Goal: Task Accomplishment & Management: Manage account settings

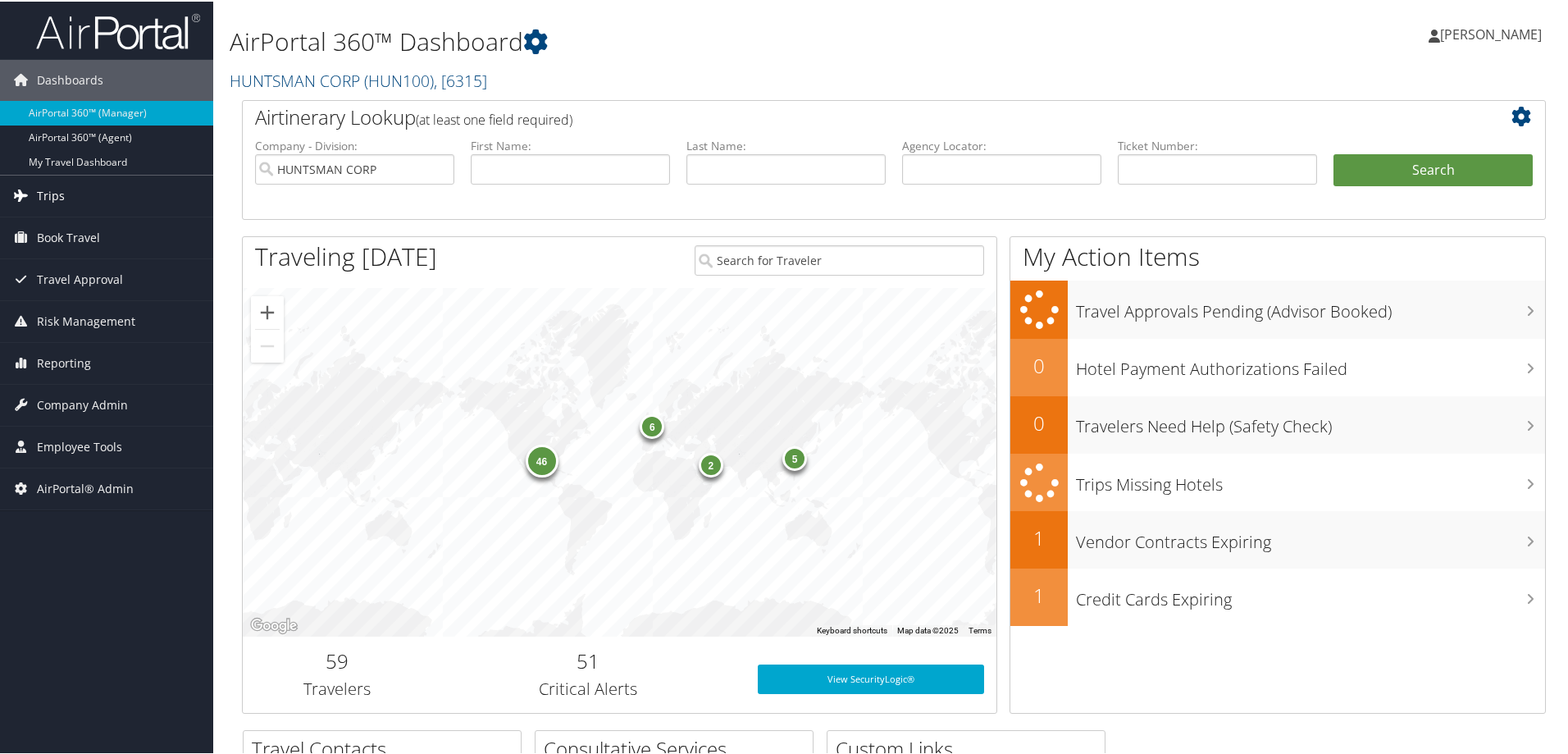
click at [76, 202] on link "Trips" at bounding box center [107, 195] width 213 height 41
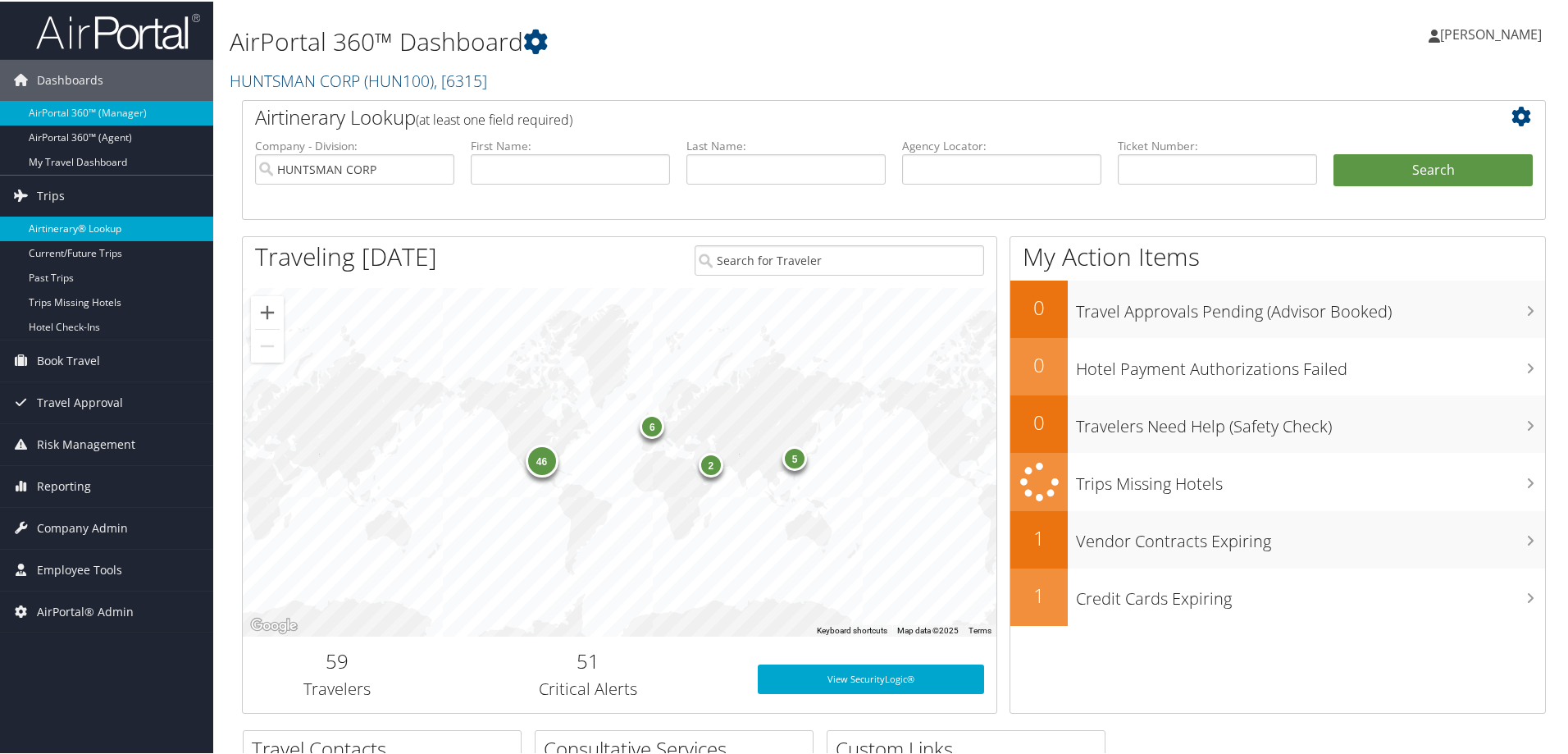
click at [78, 231] on link "Airtinerary® Lookup" at bounding box center [107, 227] width 213 height 25
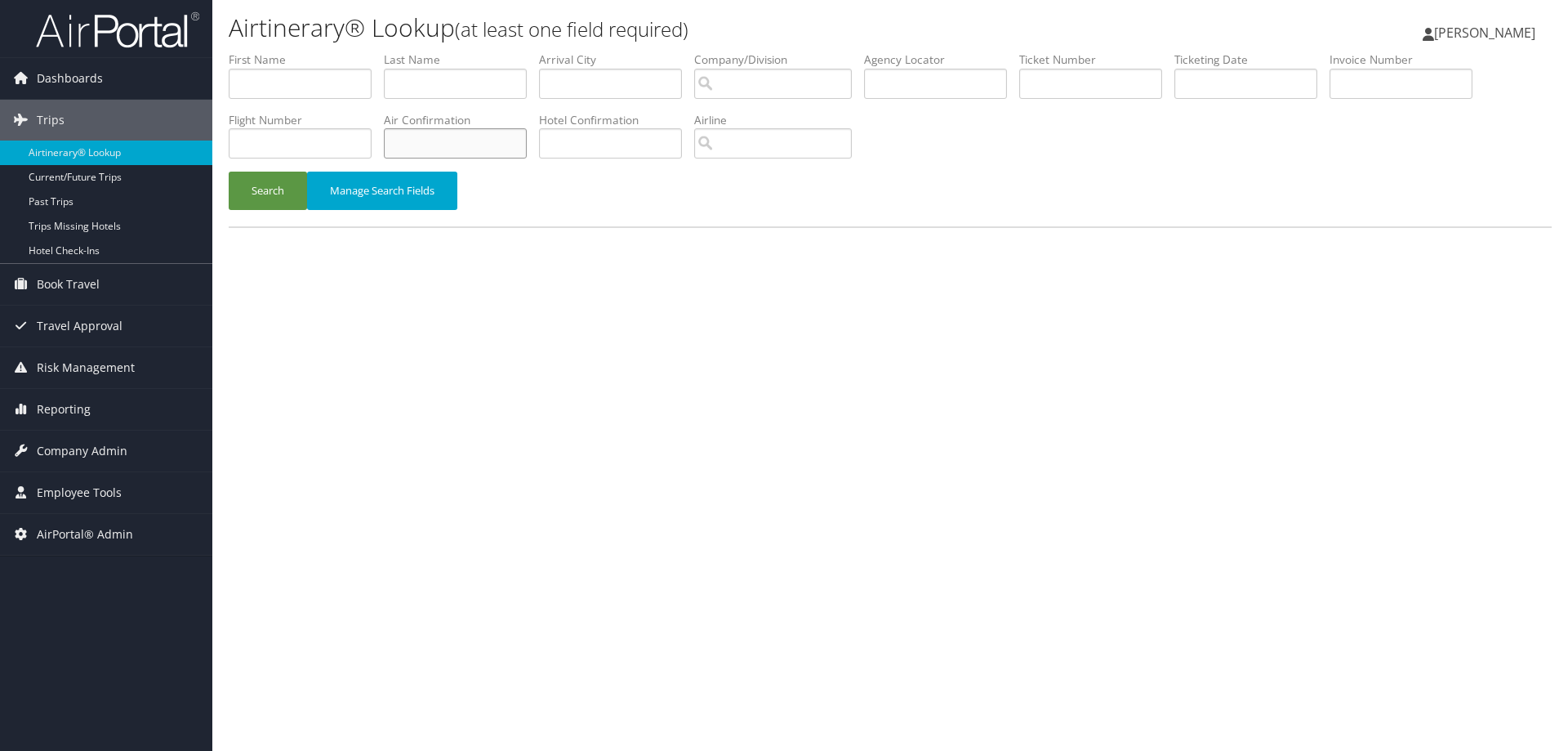
click at [509, 149] on input "text" at bounding box center [456, 143] width 143 height 30
click at [940, 91] on input "text" at bounding box center [936, 83] width 143 height 30
paste input "D1XS5M"
type input "D1XS5M"
click at [281, 188] on button "Search" at bounding box center [267, 191] width 78 height 39
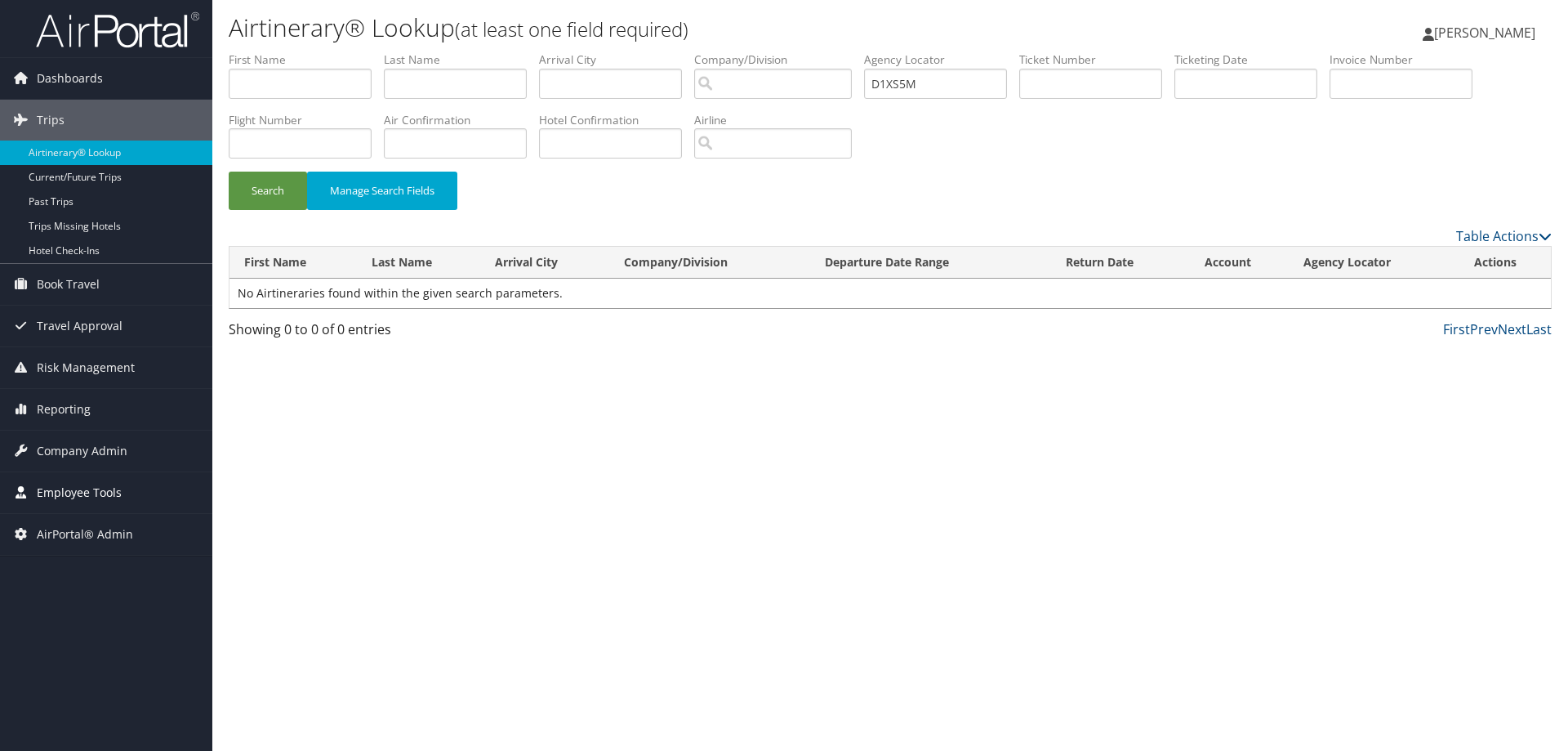
click at [113, 495] on span "Employee Tools" at bounding box center [79, 493] width 85 height 41
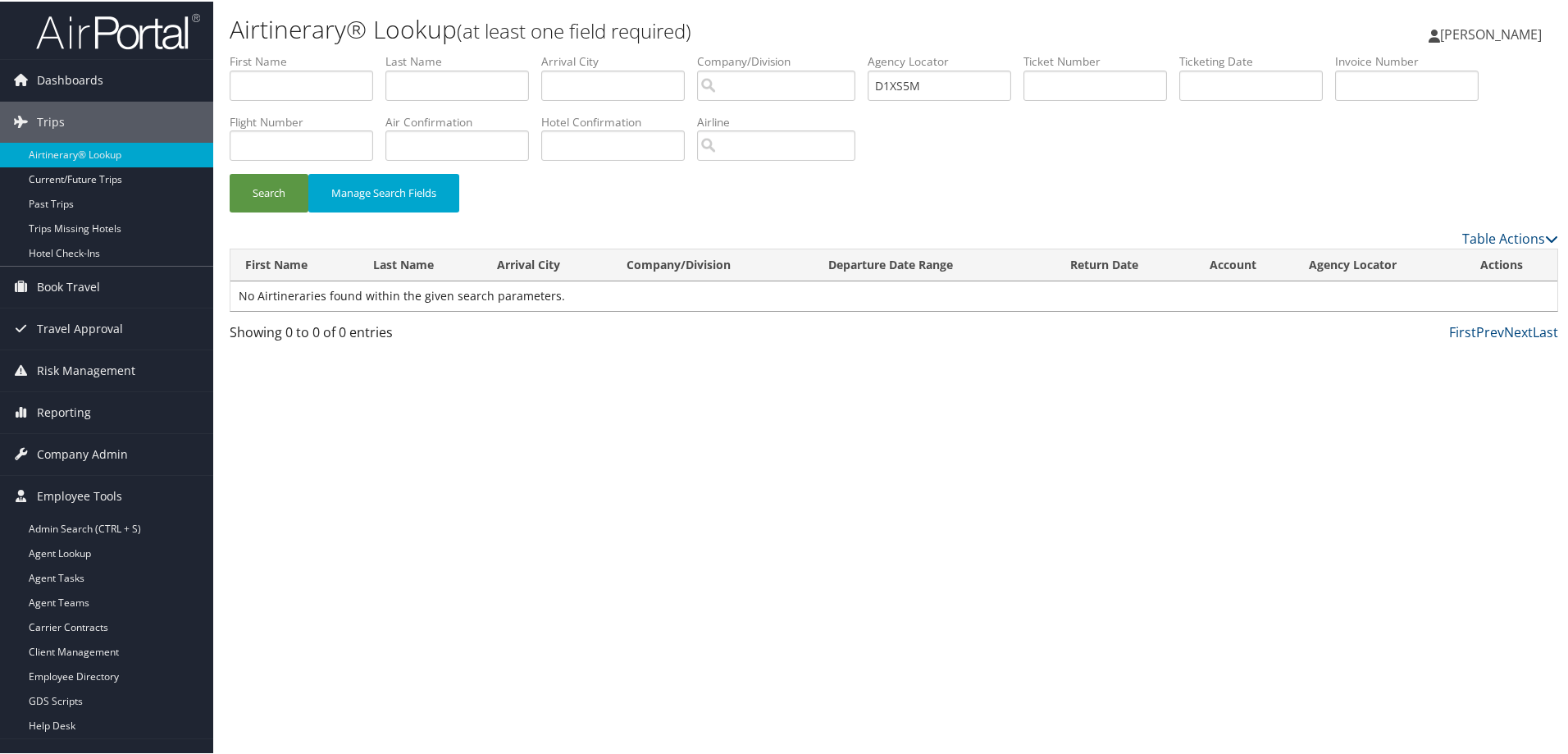
scroll to position [26, 0]
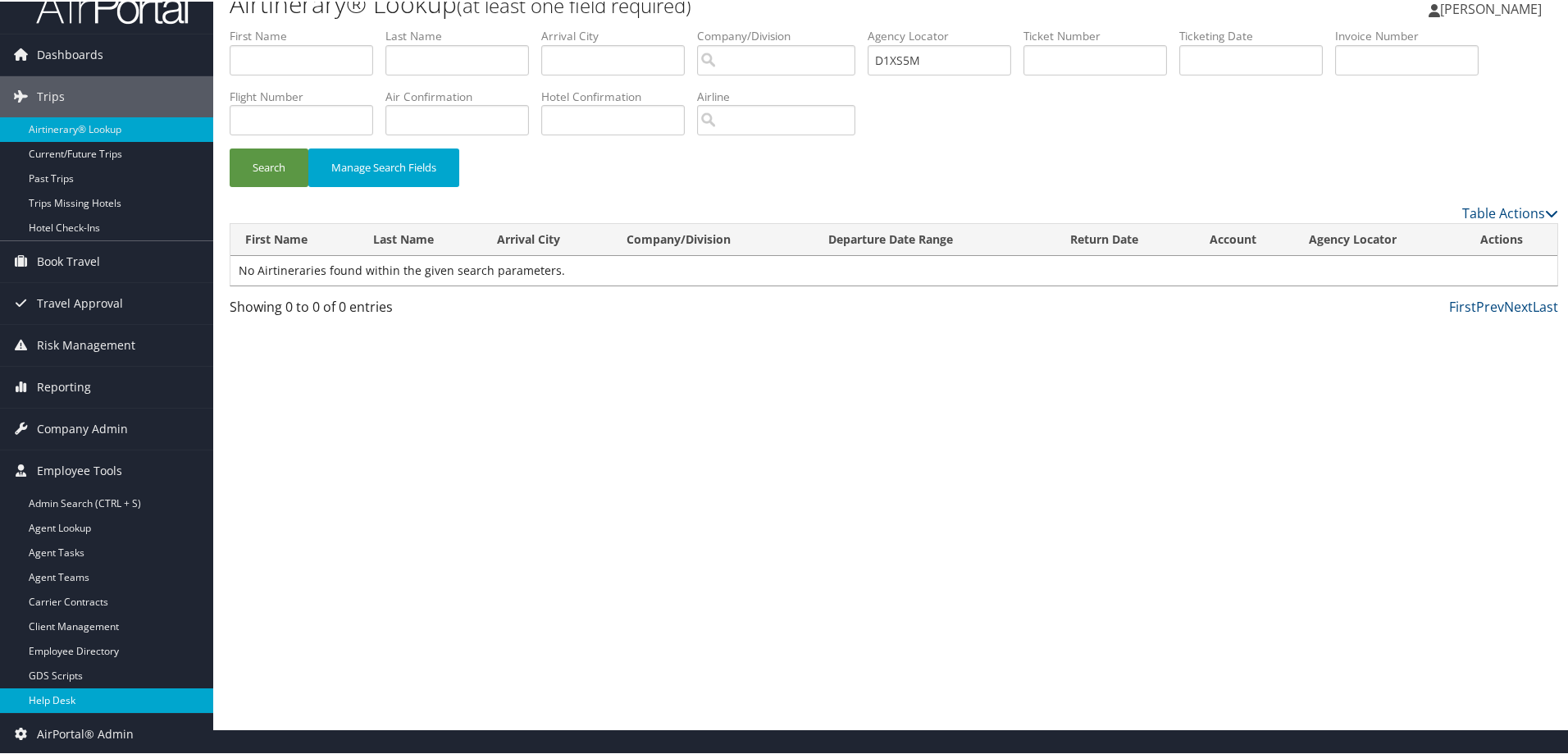
click at [86, 695] on link "Help Desk" at bounding box center [107, 699] width 213 height 25
click at [120, 415] on span "Company Admin" at bounding box center [83, 428] width 91 height 41
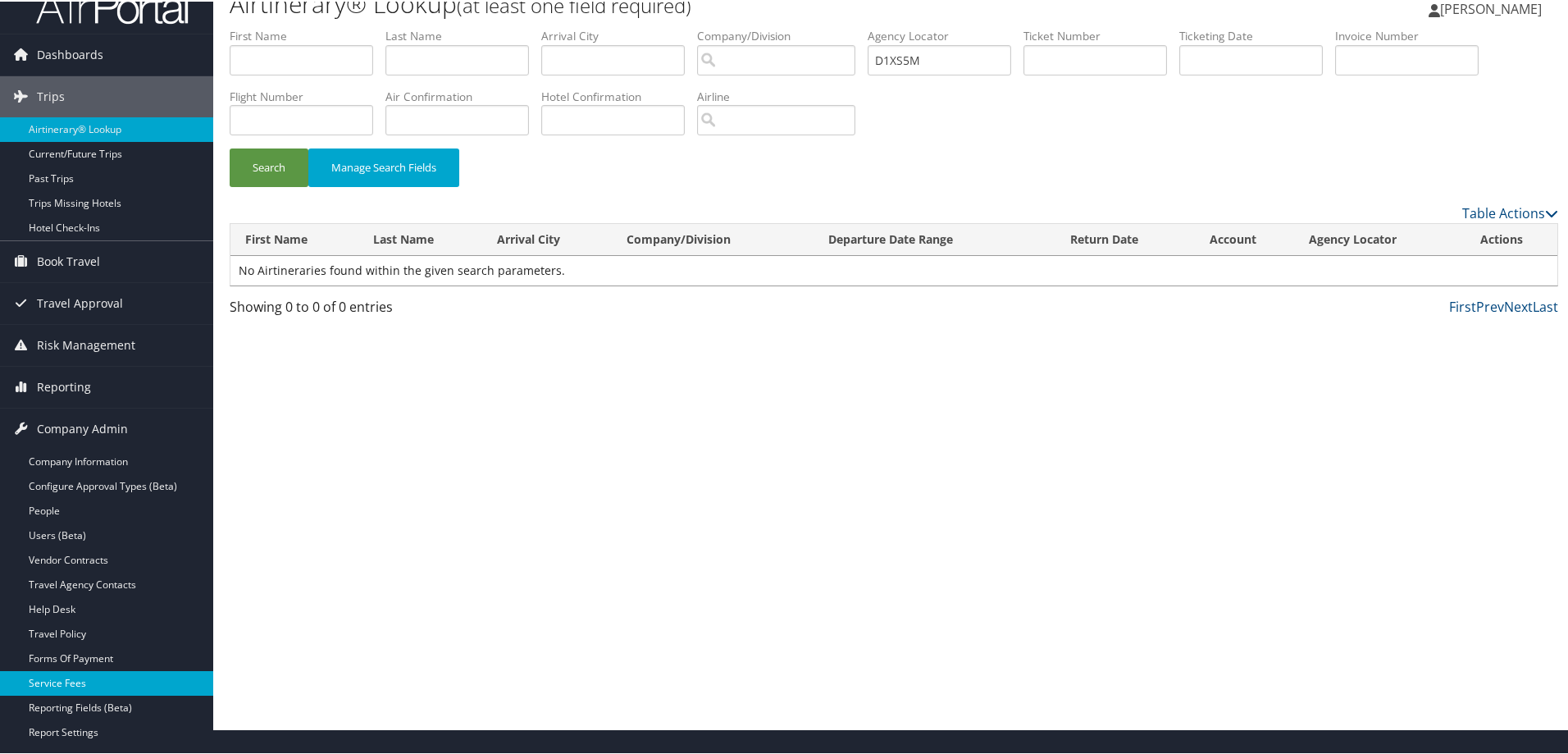
click at [106, 675] on link "Service Fees" at bounding box center [107, 682] width 213 height 25
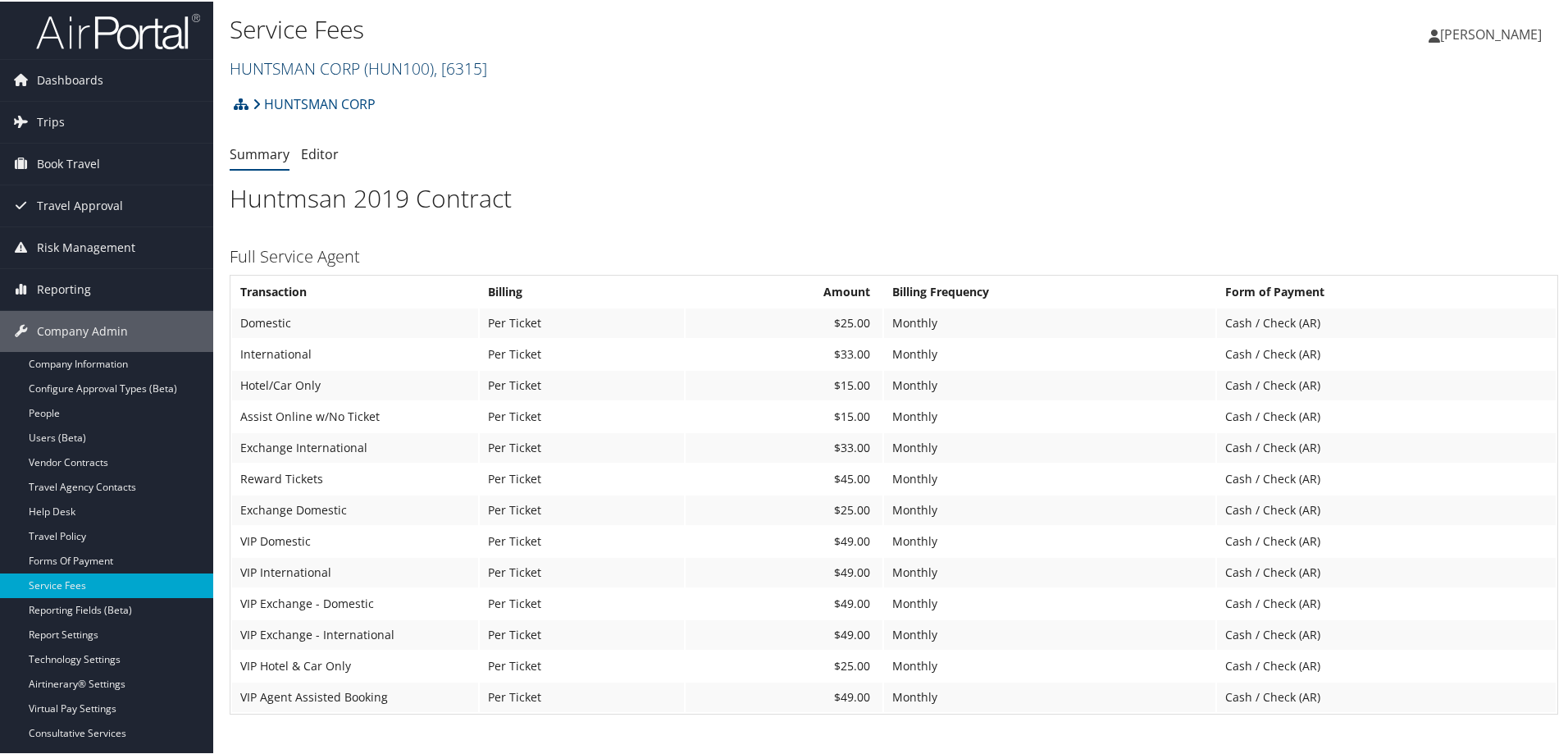
click at [487, 70] on span ", [ 6315 ]" at bounding box center [461, 67] width 54 height 22
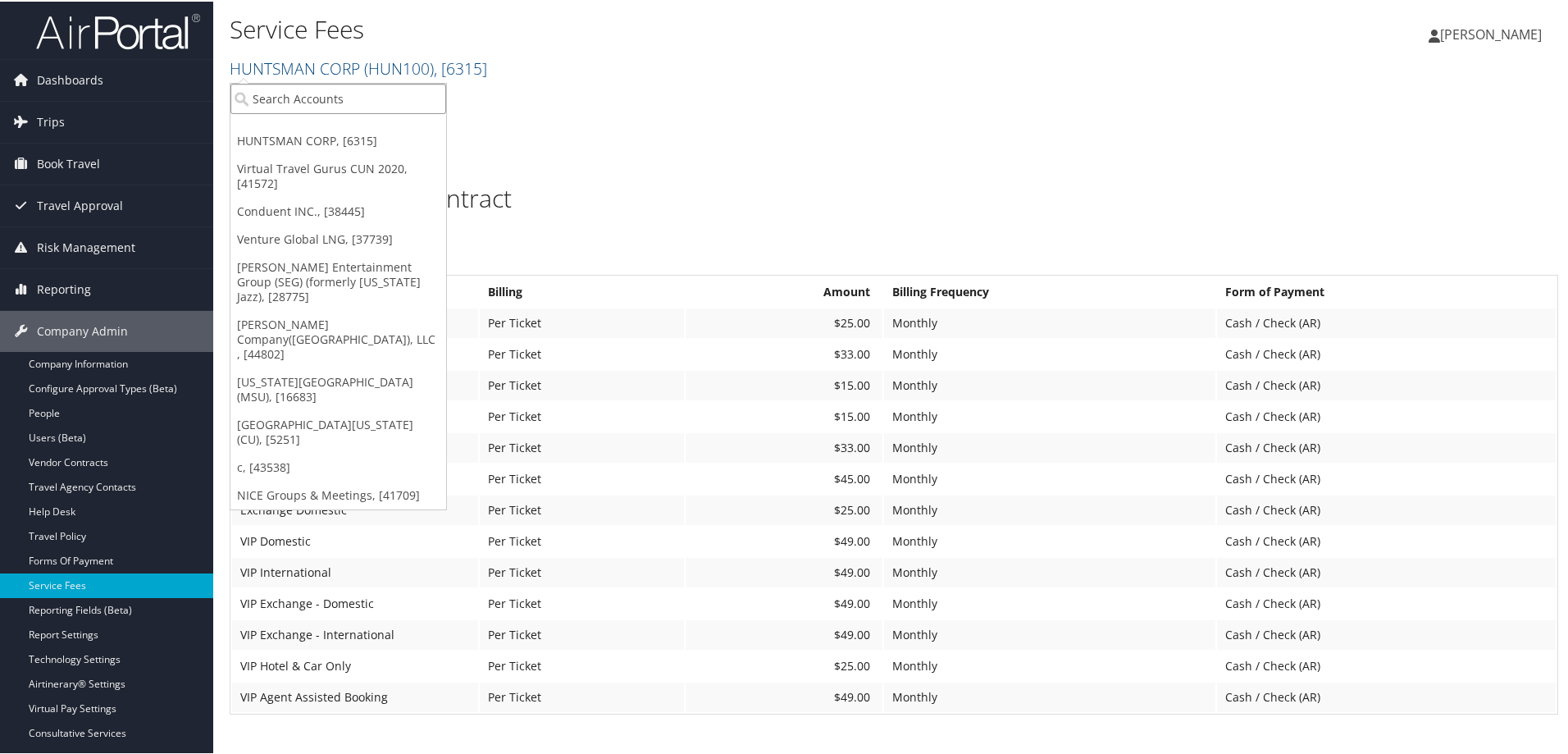
paste input "301920"
type input "301920"
click at [385, 121] on div "MPLT Healthcare (301920), [44601]" at bounding box center [354, 127] width 266 height 15
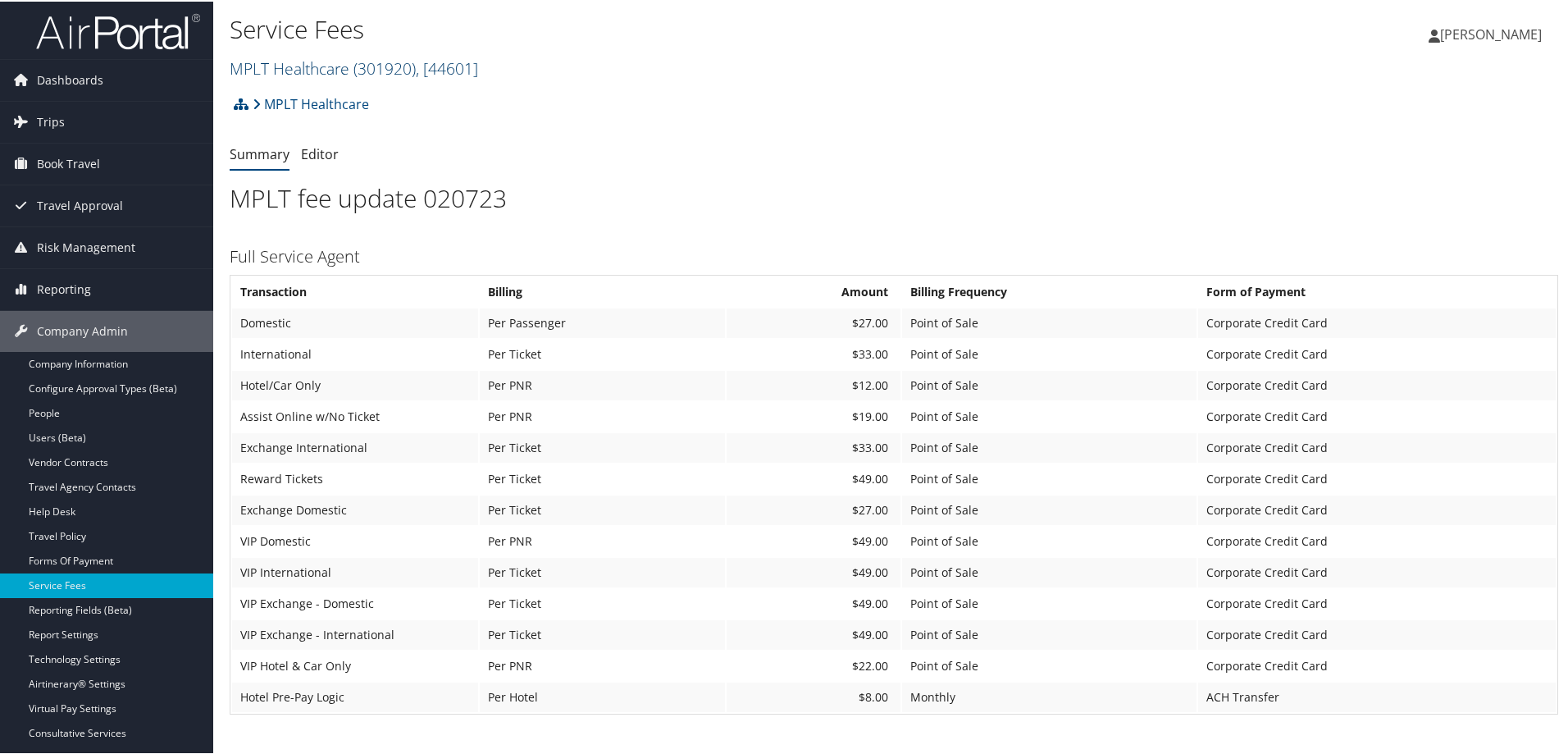
click at [478, 74] on span ", [ 44601 ]" at bounding box center [448, 67] width 63 height 22
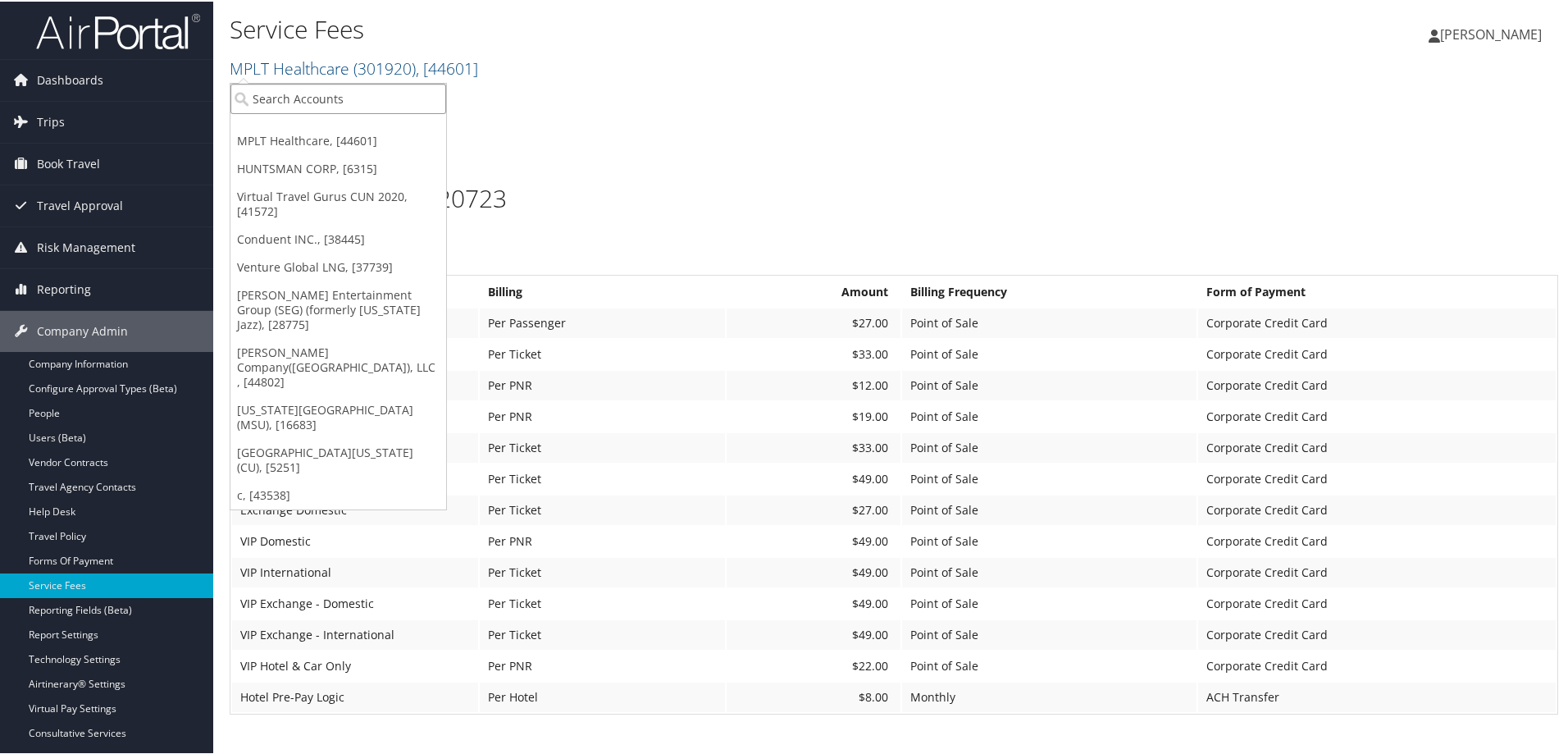
paste input "301304"
type input "301304"
click at [423, 136] on div "Account" at bounding box center [367, 142] width 293 height 15
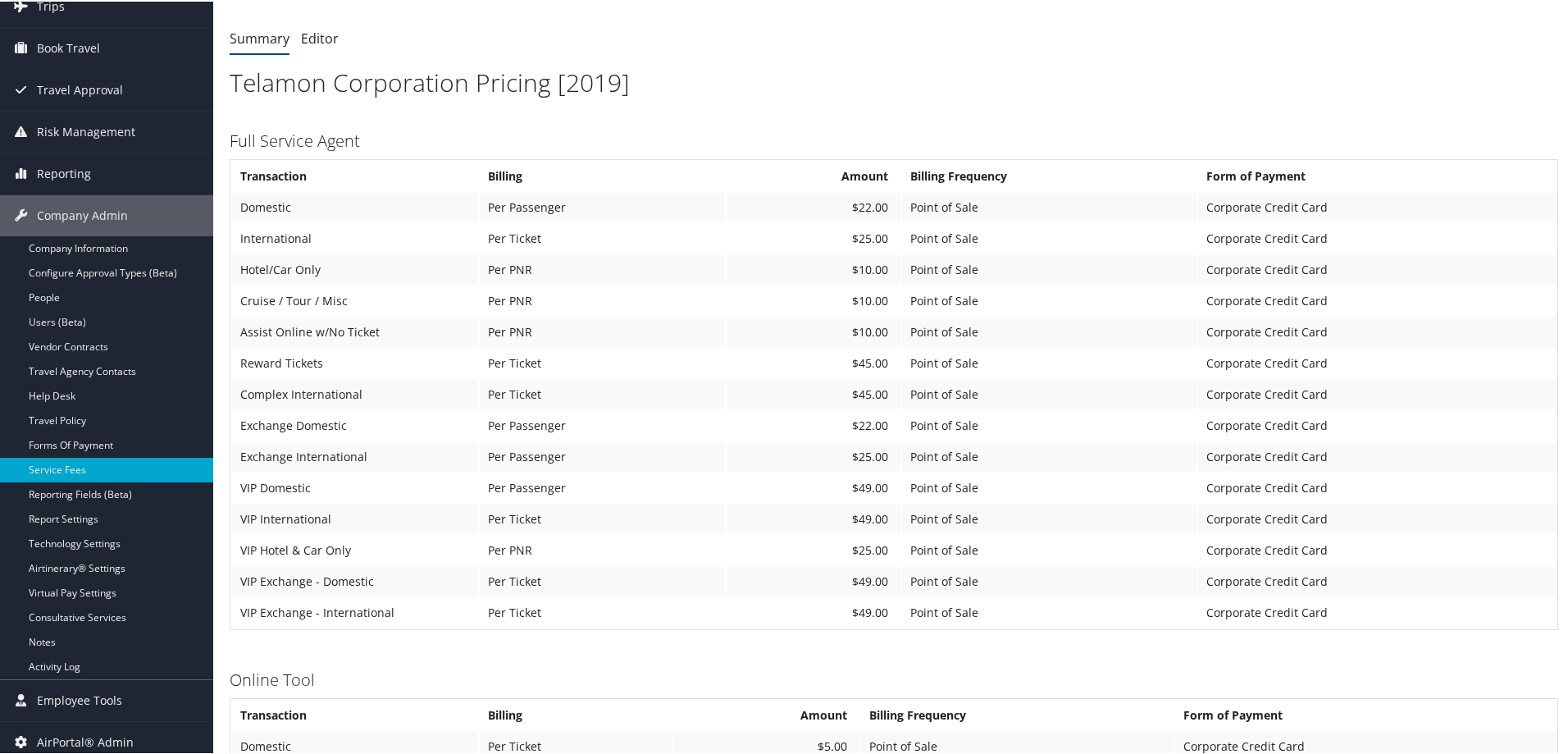
scroll to position [119, 0]
click at [630, 55] on div "Telamon Corporation Account Structure Telamon Corporation (301304) ACTIVE Creat…" at bounding box center [893, 637] width 1329 height 1340
click at [633, 75] on h1 "Telamon Corporation Pricing [2019]" at bounding box center [893, 78] width 1329 height 35
click at [625, 76] on h1 "Telamon Corporation Pricing [2019]" at bounding box center [893, 78] width 1329 height 35
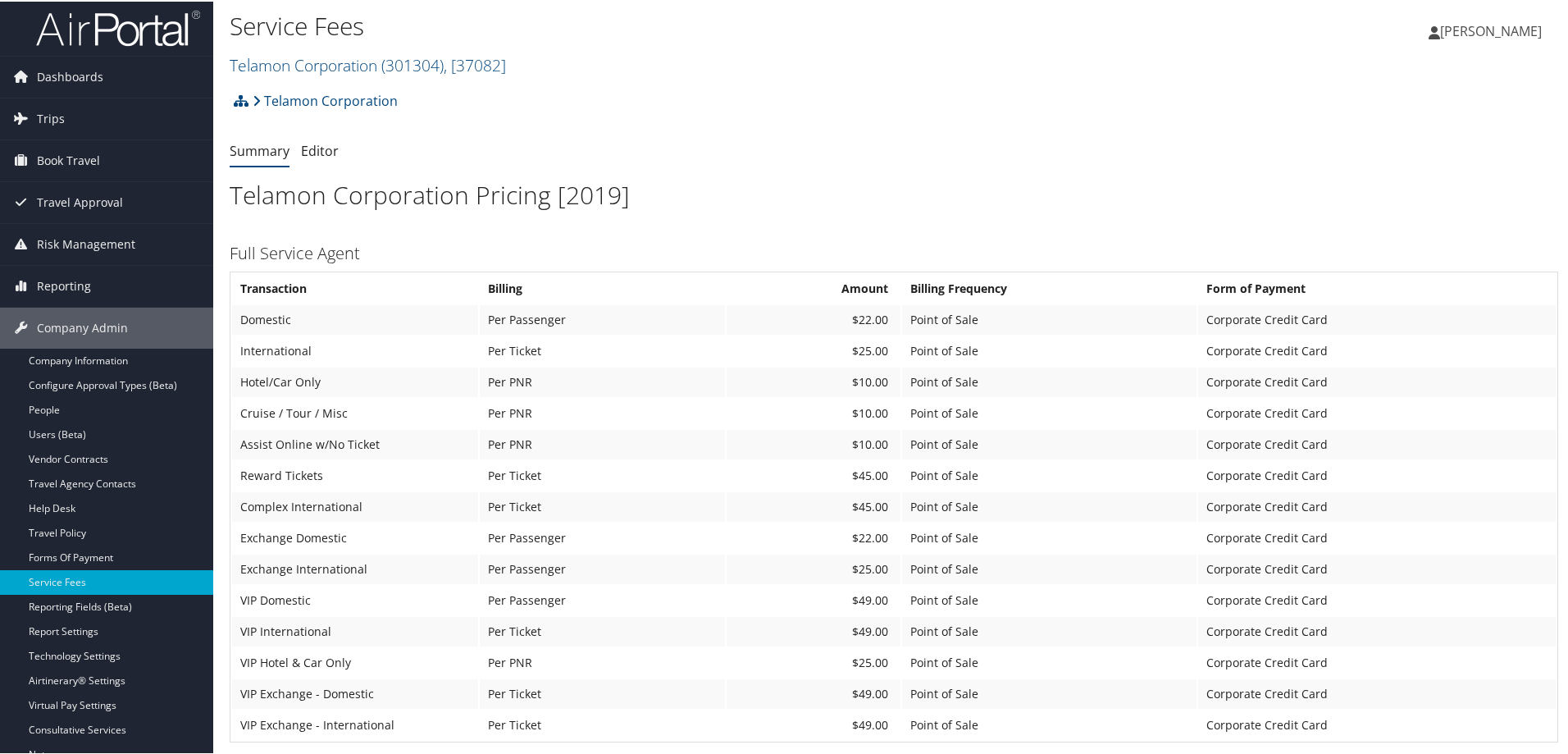
scroll to position [0, 0]
click at [522, 66] on h2 "Telamon Corporation ( 301304 ) , [ 37082 ]" at bounding box center [672, 66] width 886 height 28
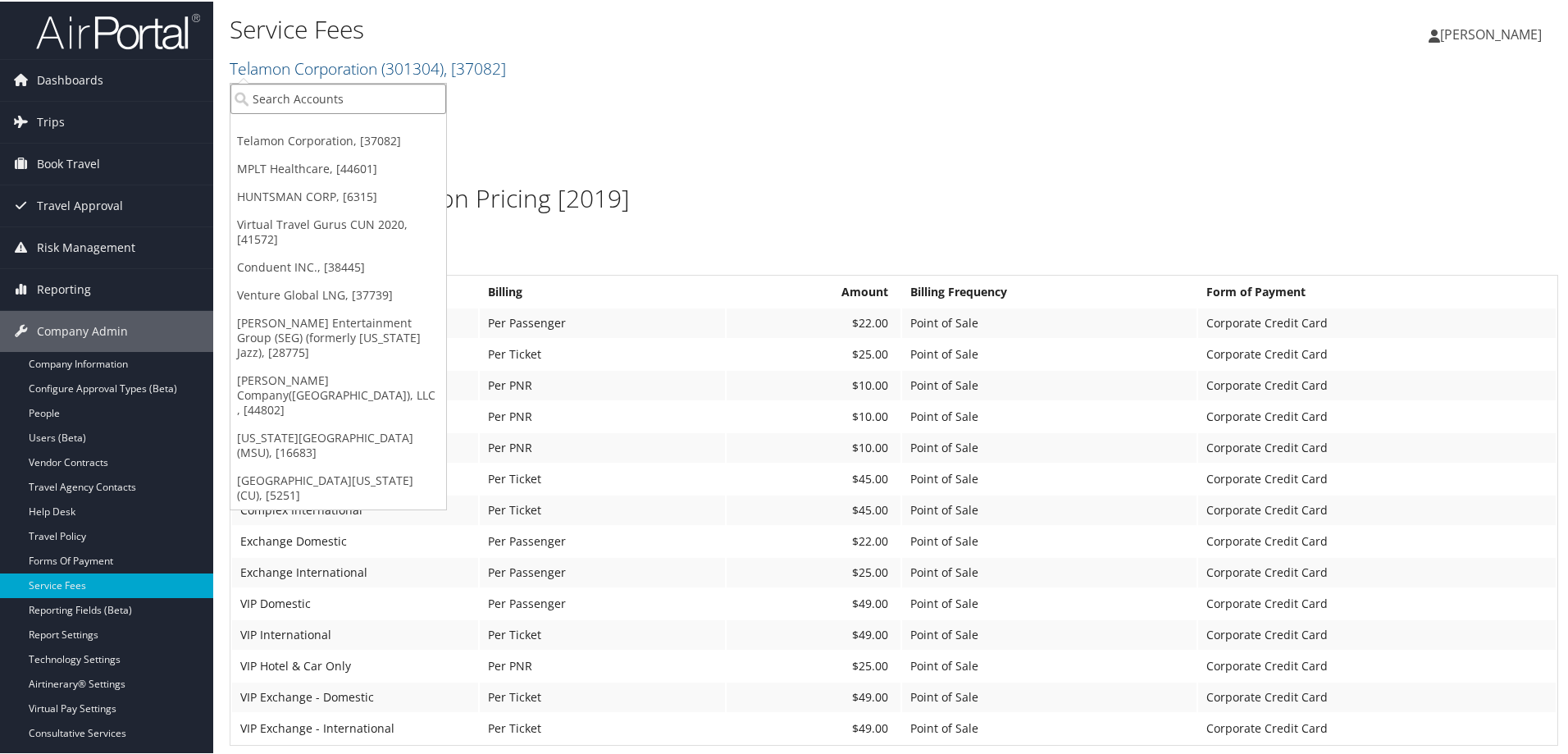
paste input "DCTS5350"
type input "DCTS5350"
click at [367, 127] on div "Belcan (formerly Victor42) (DCTS5350), [29163]" at bounding box center [395, 127] width 348 height 15
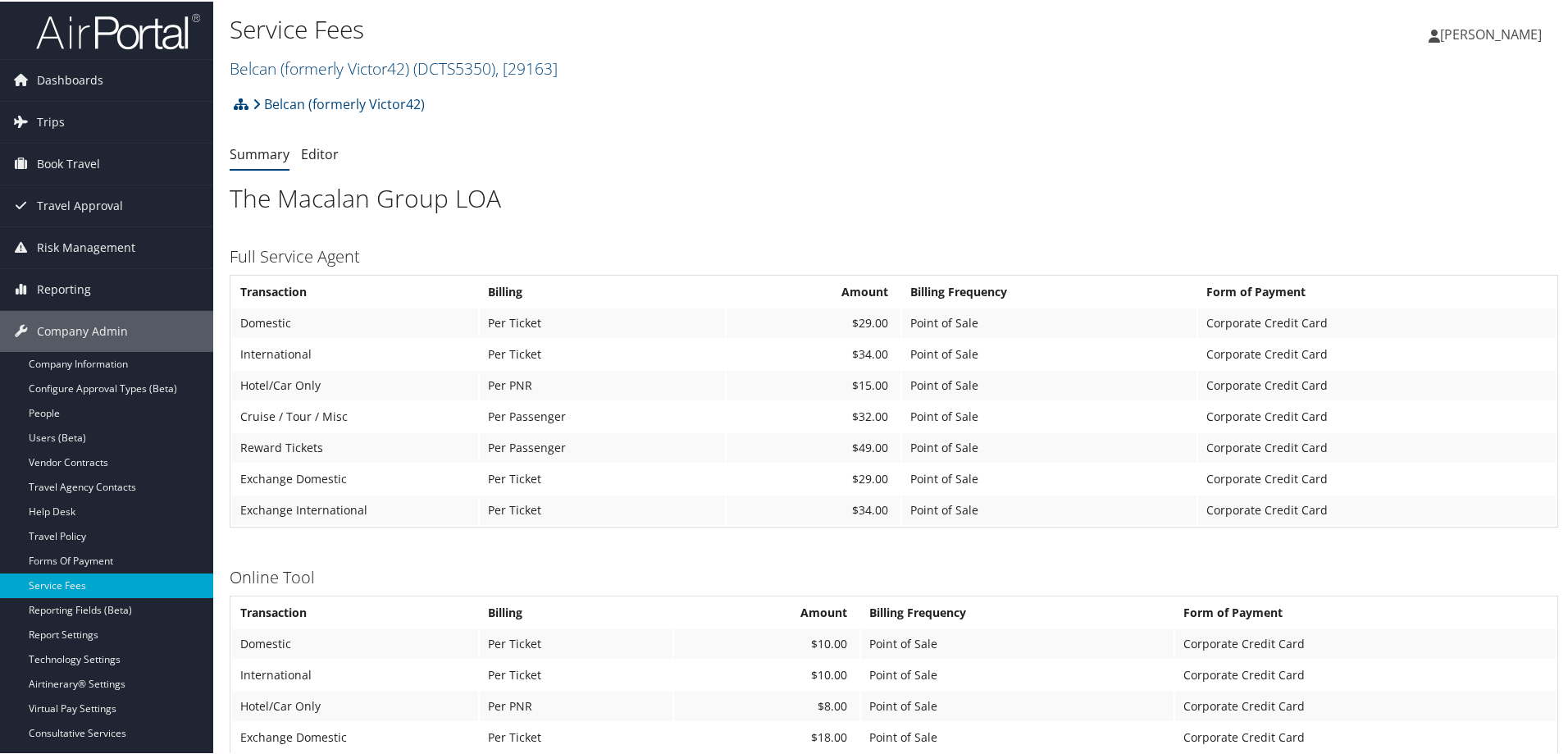
click at [569, 73] on h2 "Belcan (formerly Victor42) ( DCTS5350 ) , [ 29163 ]" at bounding box center [672, 66] width 886 height 28
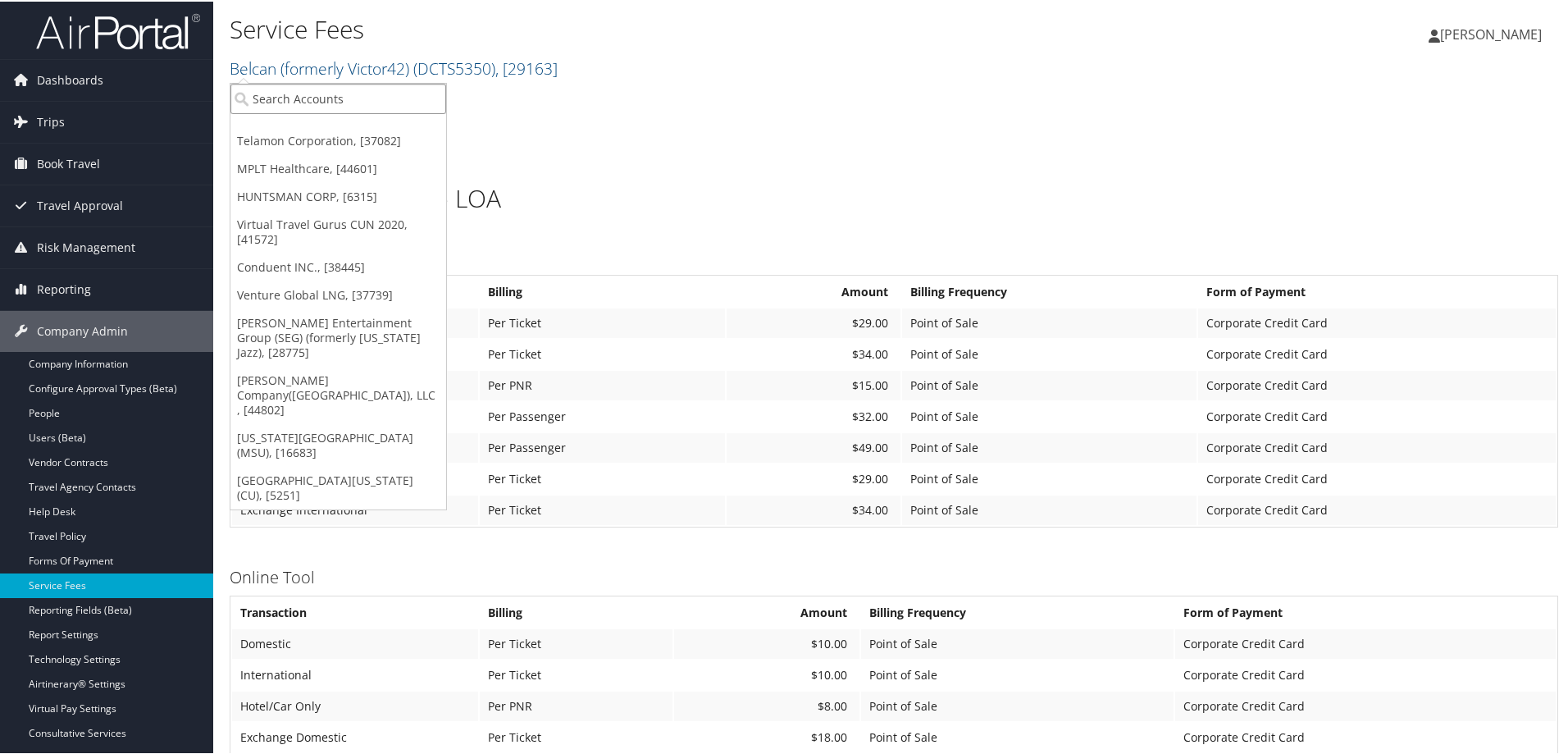
paste input "7309"
type input "7309"
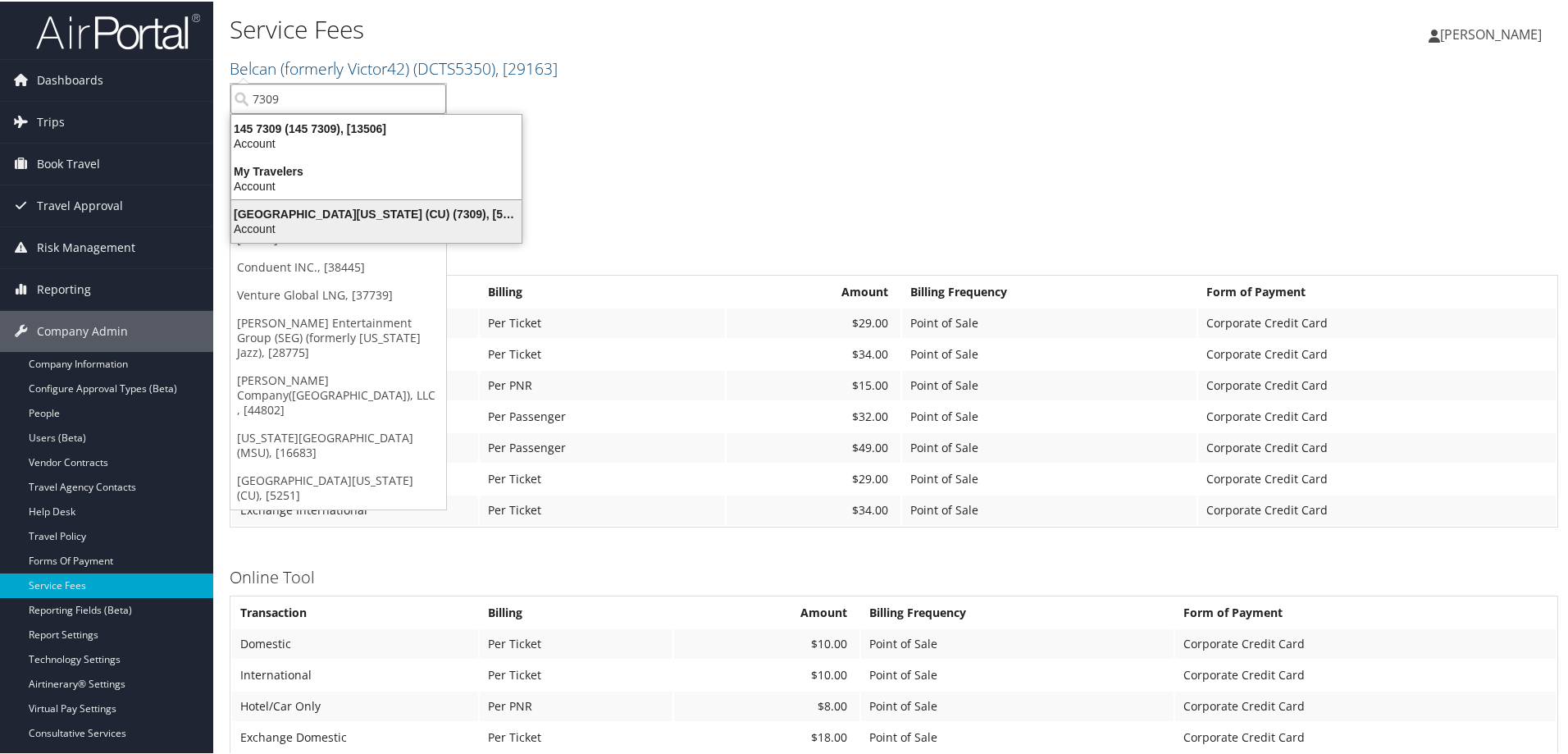
click at [448, 228] on div "Account" at bounding box center [377, 227] width 310 height 15
